Goal: Task Accomplishment & Management: Complete application form

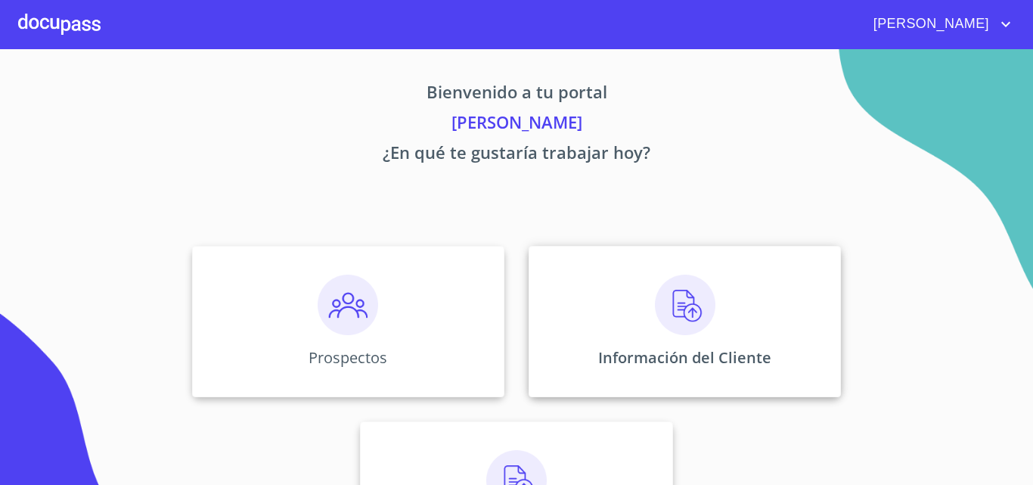
click at [643, 339] on div "Información del Cliente" at bounding box center [684, 321] width 312 height 151
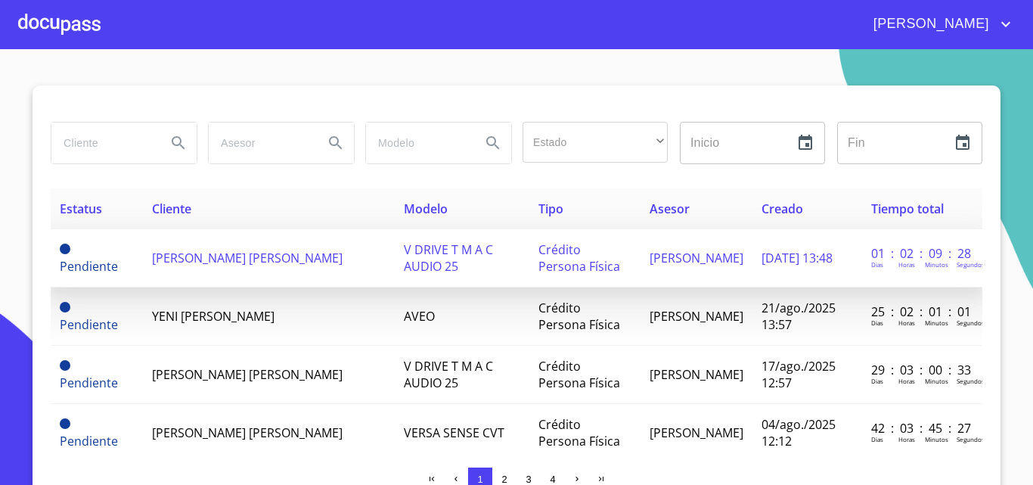
click at [238, 249] on span "[PERSON_NAME] [PERSON_NAME]" at bounding box center [247, 257] width 191 height 17
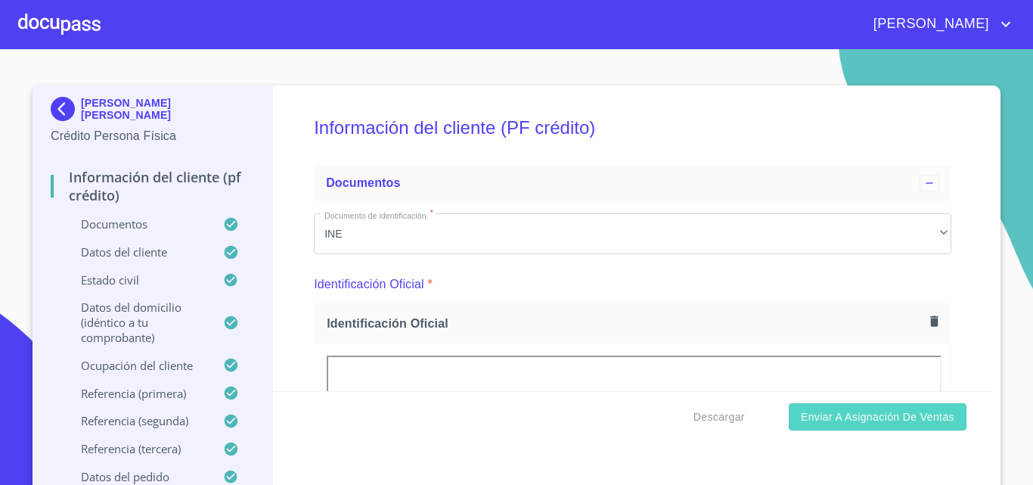
click at [872, 422] on span "Enviar a Asignación de Ventas" at bounding box center [877, 416] width 153 height 19
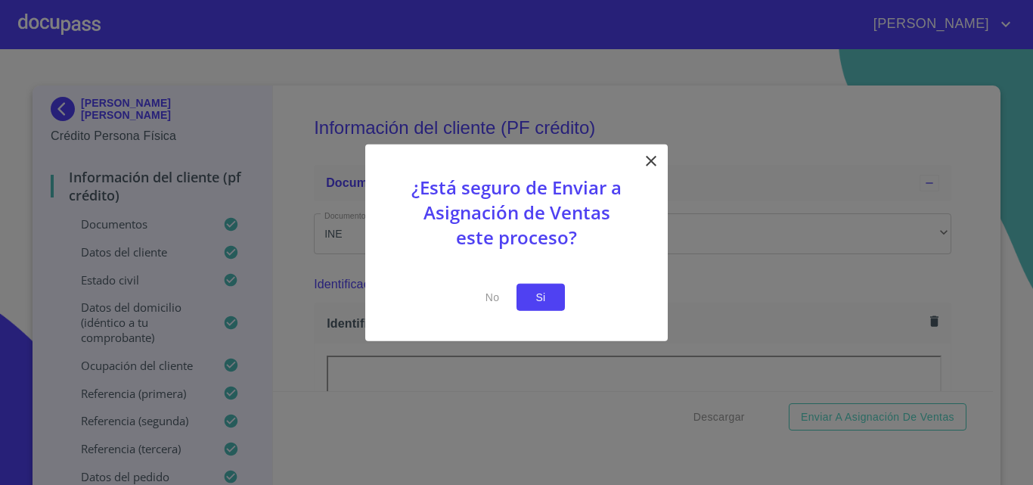
click at [545, 294] on span "Si" at bounding box center [540, 296] width 24 height 19
